Goal: Navigation & Orientation: Find specific page/section

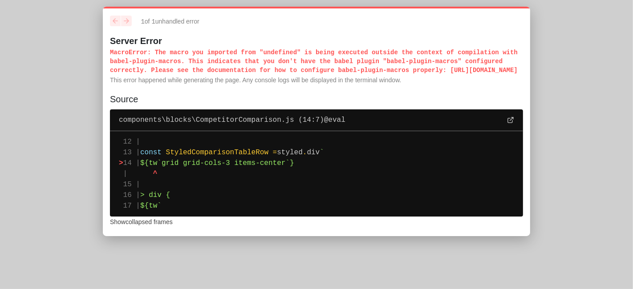
click at [110, 50] on p "MacroError : The macro you imported from "undefined" is being executed outside …" at bounding box center [316, 61] width 413 height 27
click at [237, 58] on p "MacroError : The macro you imported from "undefined" is being executed outside …" at bounding box center [316, 61] width 413 height 27
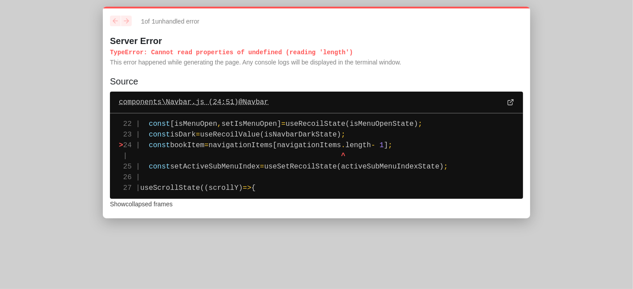
click at [507, 99] on icon at bounding box center [510, 102] width 7 height 7
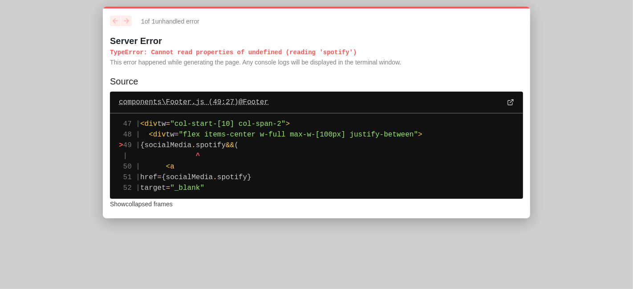
click at [155, 101] on span "components\Footer.js (49:27) @ Footer" at bounding box center [194, 102] width 150 height 11
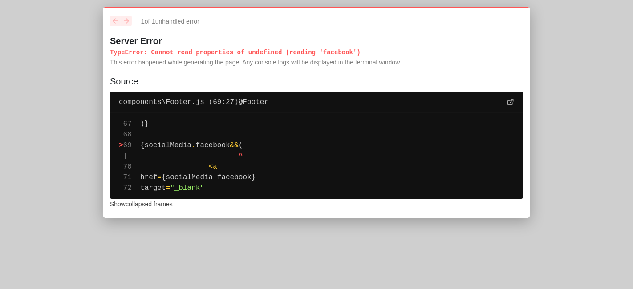
drag, startPoint x: 204, startPoint y: 148, endPoint x: 252, endPoint y: 147, distance: 47.7
click at [252, 147] on pre "67 | )} 68 | > 69 | {socialMedia . facebook && ( | ^ 70 | < a 71 | href = {soci…" at bounding box center [316, 156] width 413 height 85
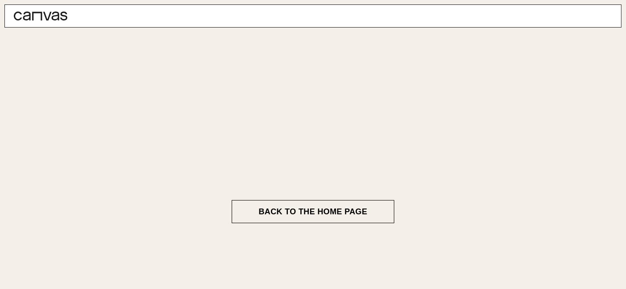
scroll to position [2, 0]
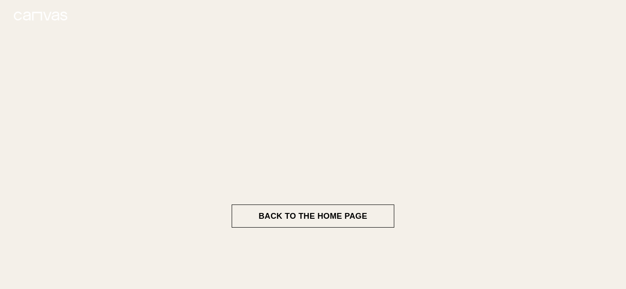
click at [52, 9] on link at bounding box center [36, 16] width 62 height 22
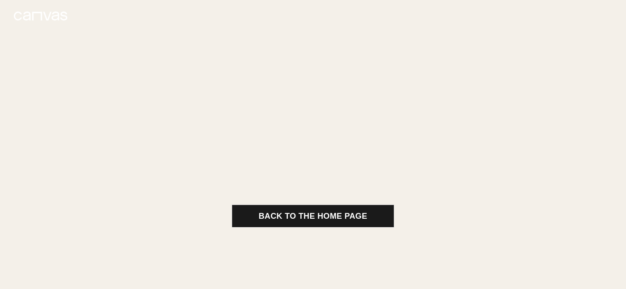
click at [268, 211] on button "Back to The Home Page" at bounding box center [313, 216] width 163 height 23
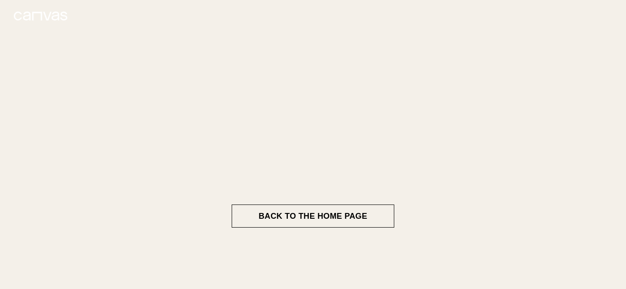
click at [294, 162] on main "Back to The Home Page" at bounding box center [312, 217] width 427 height 166
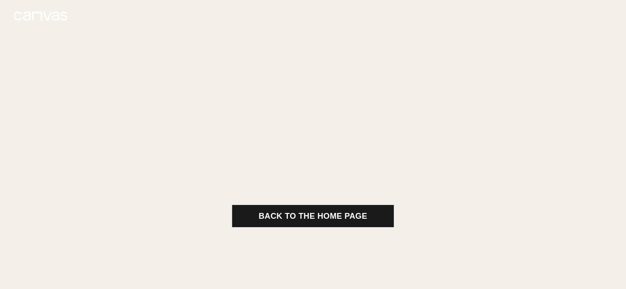
click at [281, 218] on button "Back to The Home Page" at bounding box center [313, 216] width 163 height 23
click at [281, 217] on button "Back to The Home Page" at bounding box center [313, 216] width 163 height 23
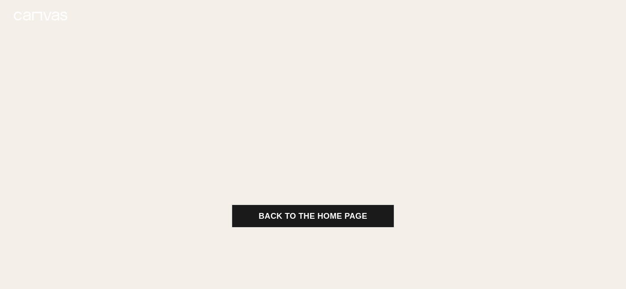
click at [295, 219] on button "Back to The Home Page" at bounding box center [313, 216] width 163 height 23
click at [294, 219] on button "Back to The Home Page" at bounding box center [313, 216] width 163 height 23
